Goal: Check status: Check status

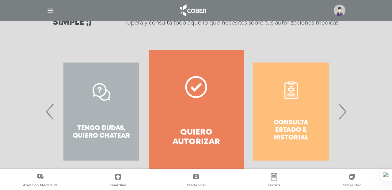
scroll to position [103, 0]
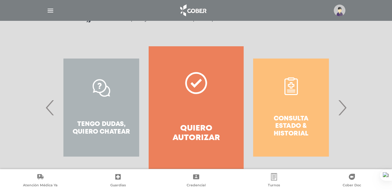
click at [275, 115] on div "Consulta estado & historial" at bounding box center [291, 107] width 95 height 123
click at [295, 120] on div "Consulta estado & historial" at bounding box center [291, 107] width 95 height 123
click at [342, 107] on span "›" at bounding box center [342, 107] width 12 height 33
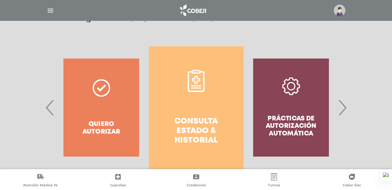
click at [195, 140] on h4 "Consulta estado & historial" at bounding box center [196, 131] width 73 height 29
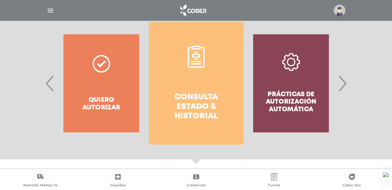
scroll to position [127, 0]
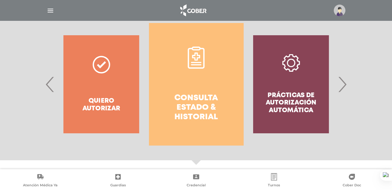
click at [342, 91] on span "›" at bounding box center [342, 84] width 12 height 33
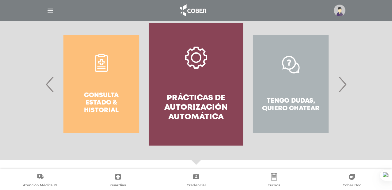
click at [202, 82] on link "Prácticas de autorización automática" at bounding box center [196, 84] width 95 height 123
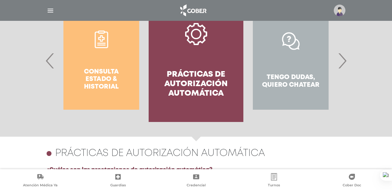
scroll to position [153, 0]
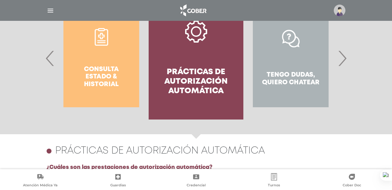
click at [44, 59] on span "‹" at bounding box center [50, 58] width 12 height 33
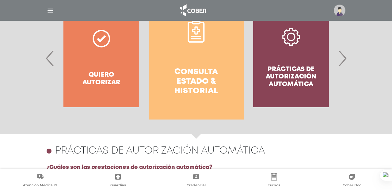
click at [202, 72] on h4 "Consulta estado & historial" at bounding box center [196, 81] width 73 height 29
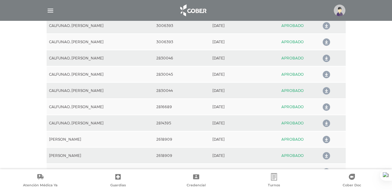
scroll to position [437, 0]
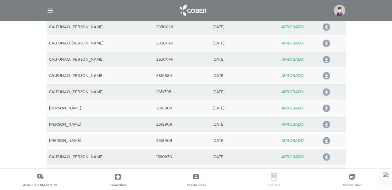
click at [279, 175] on link "Turnos" at bounding box center [274, 181] width 78 height 16
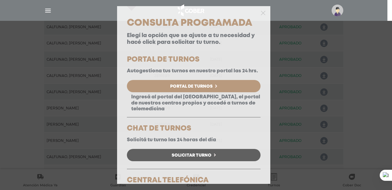
click at [256, 11] on div at bounding box center [193, 12] width 153 height 12
click at [261, 15] on icon "button" at bounding box center [263, 13] width 5 height 5
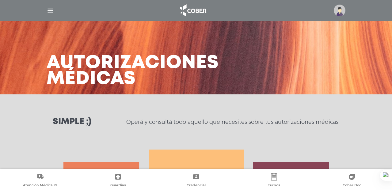
scroll to position [171, 0]
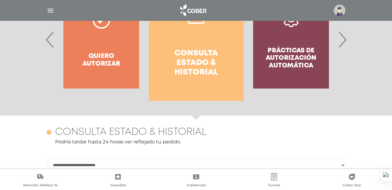
click at [188, 55] on h4 "Consulta estado & historial" at bounding box center [196, 63] width 73 height 29
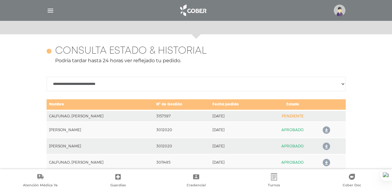
scroll to position [272, 0]
